Goal: Task Accomplishment & Management: Use online tool/utility

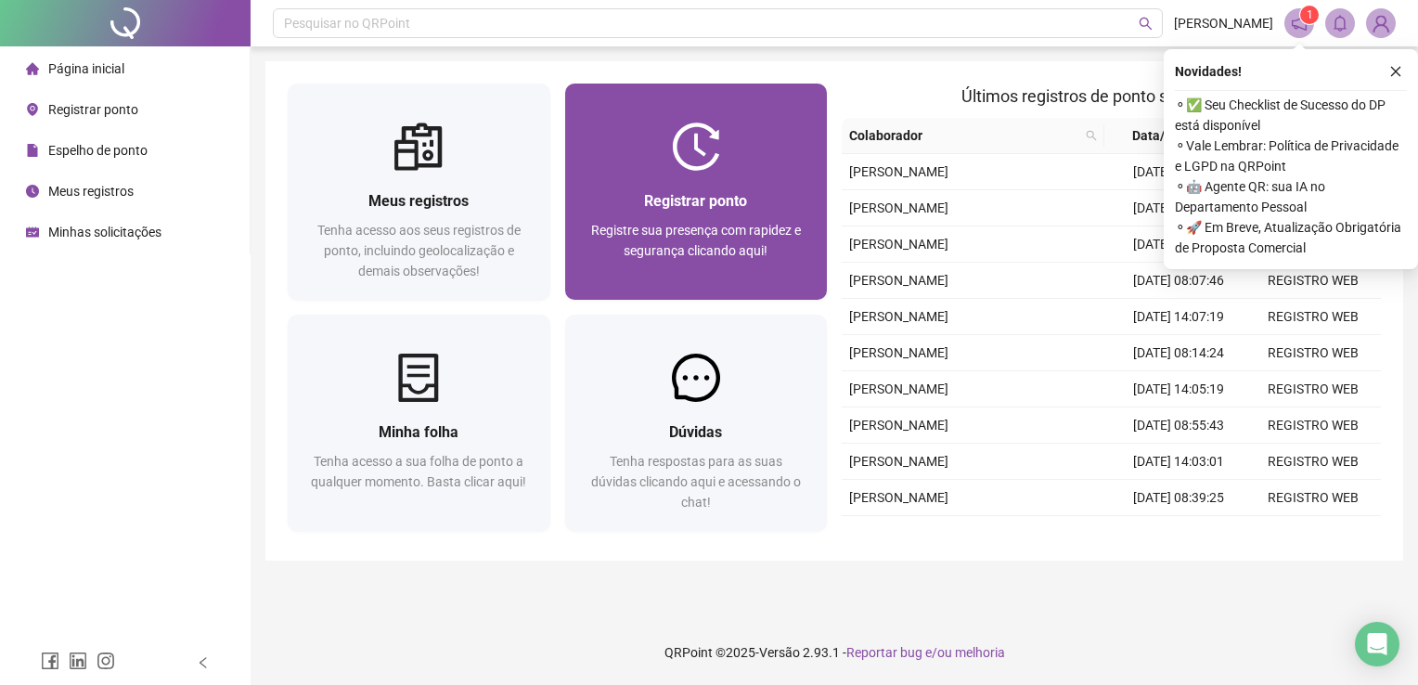
click at [630, 191] on div "Registrar ponto" at bounding box center [696, 200] width 218 height 23
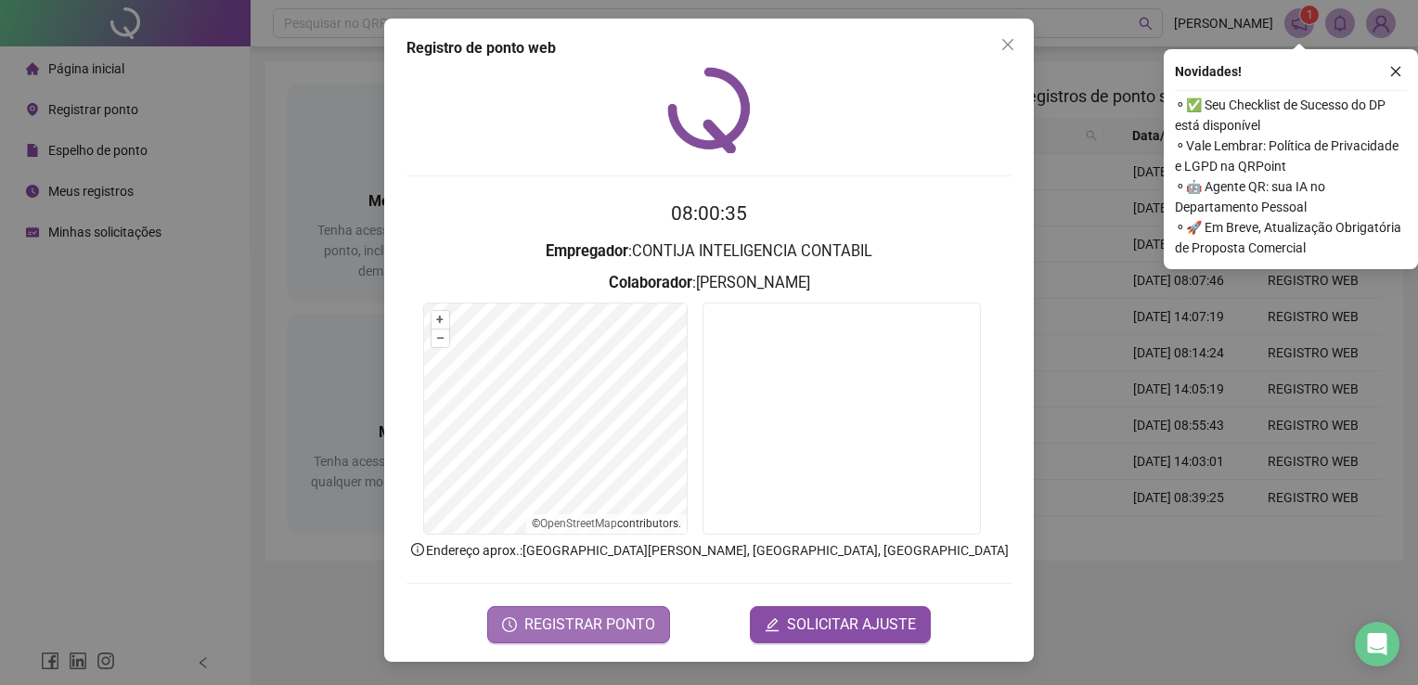
click at [628, 628] on span "REGISTRAR PONTO" at bounding box center [589, 624] width 131 height 22
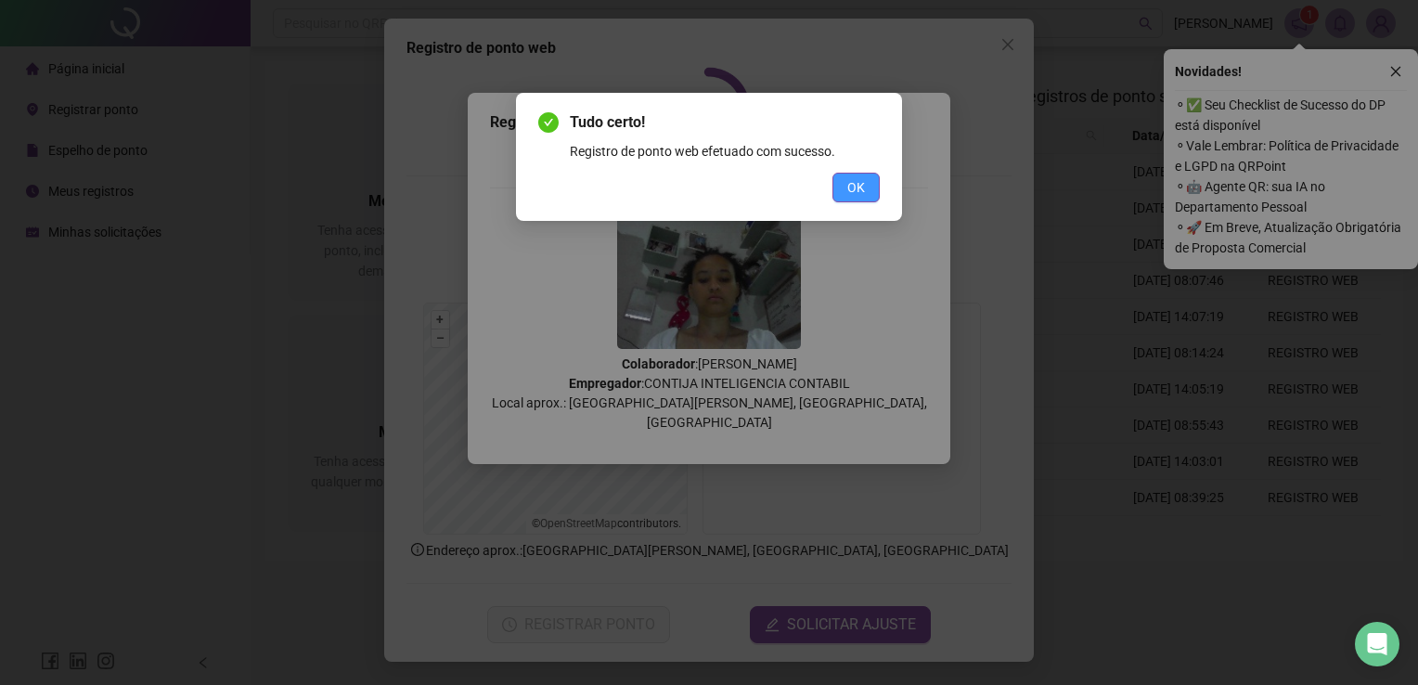
click at [861, 191] on span "OK" at bounding box center [856, 187] width 18 height 20
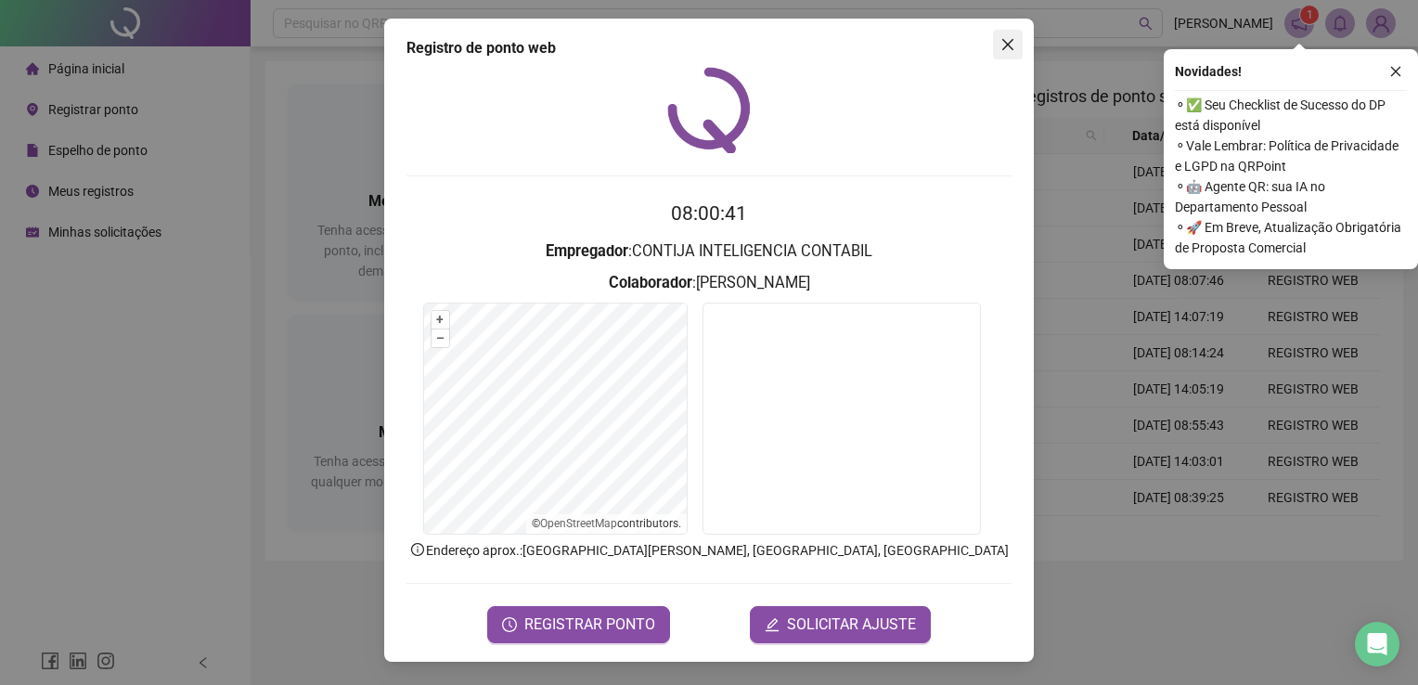
click at [1008, 48] on icon "close" at bounding box center [1007, 44] width 15 height 15
